Goal: Navigation & Orientation: Find specific page/section

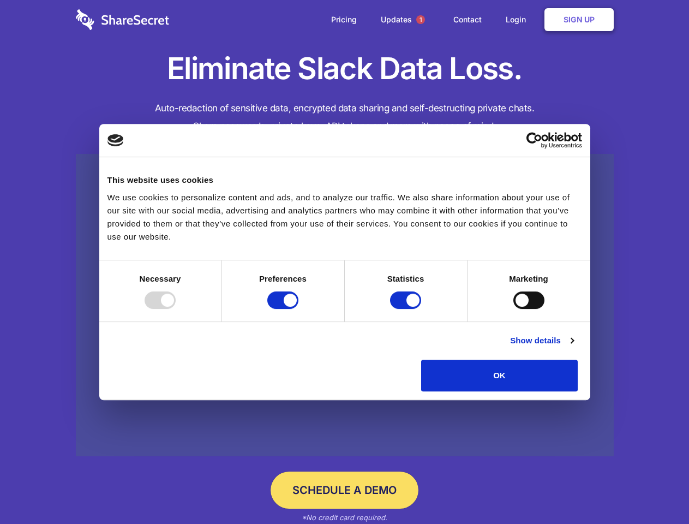
click at [176, 309] on div at bounding box center [160, 299] width 31 height 17
click at [298, 309] on input "Preferences" at bounding box center [282, 299] width 31 height 17
checkbox input "false"
click at [407, 309] on input "Statistics" at bounding box center [405, 299] width 31 height 17
checkbox input "false"
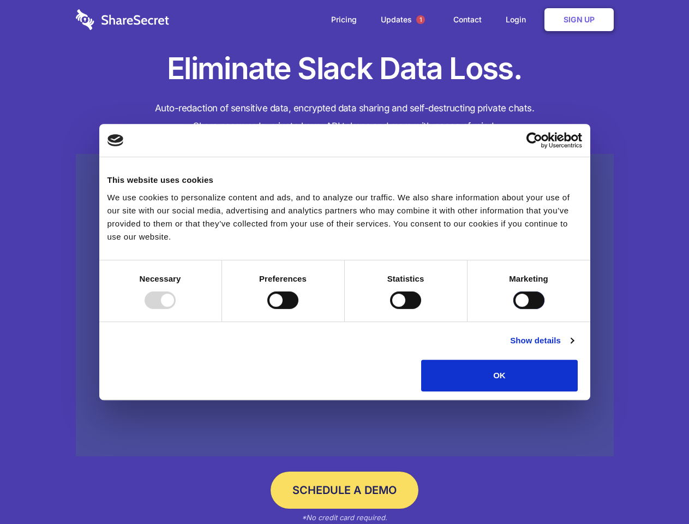
click at [513, 309] on input "Marketing" at bounding box center [528, 299] width 31 height 17
checkbox input "true"
click at [573, 347] on link "Show details" at bounding box center [541, 340] width 63 height 13
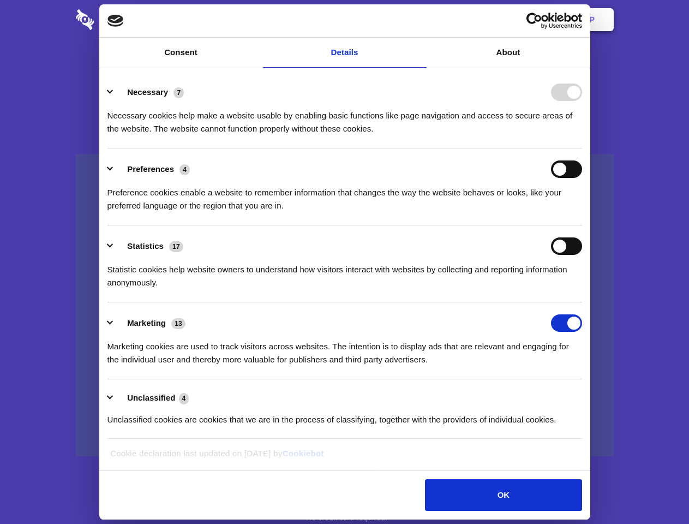
click at [582, 148] on li "Necessary 7 Necessary cookies help make a website usable by enabling basic func…" at bounding box center [344, 109] width 475 height 77
click at [420, 20] on span "1" at bounding box center [420, 19] width 9 height 9
